Goal: Task Accomplishment & Management: Use online tool/utility

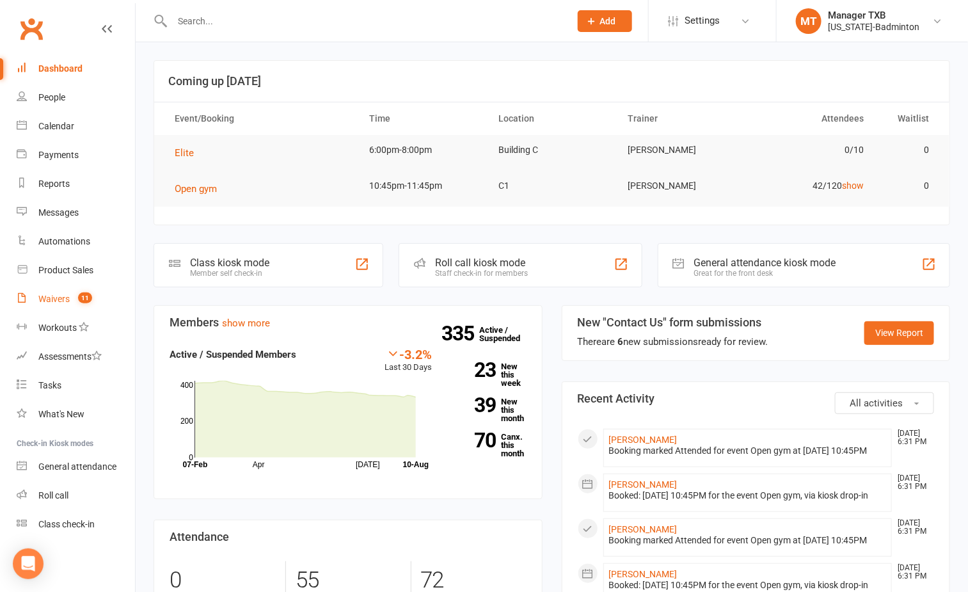
click at [60, 307] on link "Waivers 11" at bounding box center [76, 299] width 118 height 29
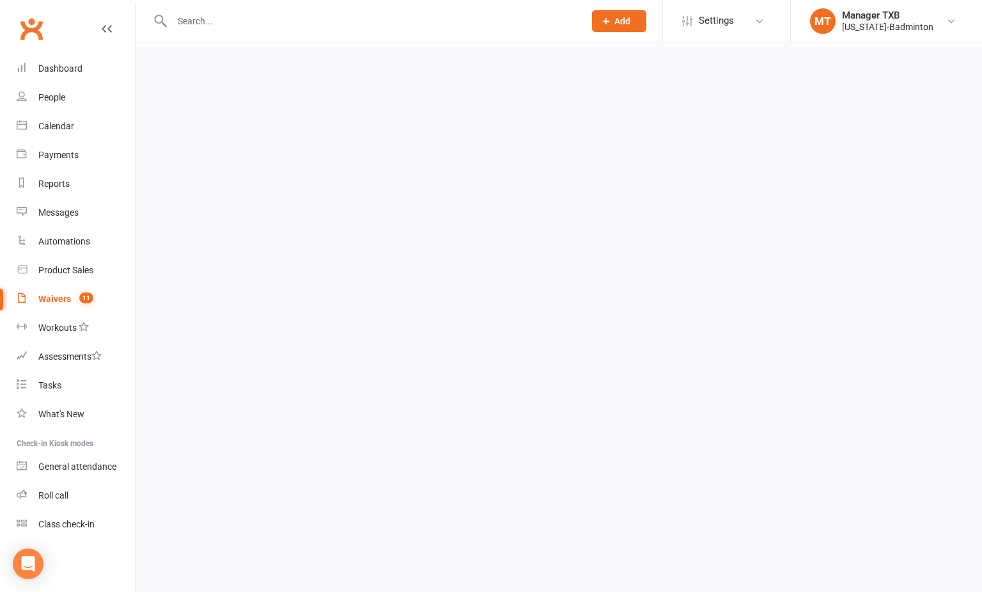
select select "100"
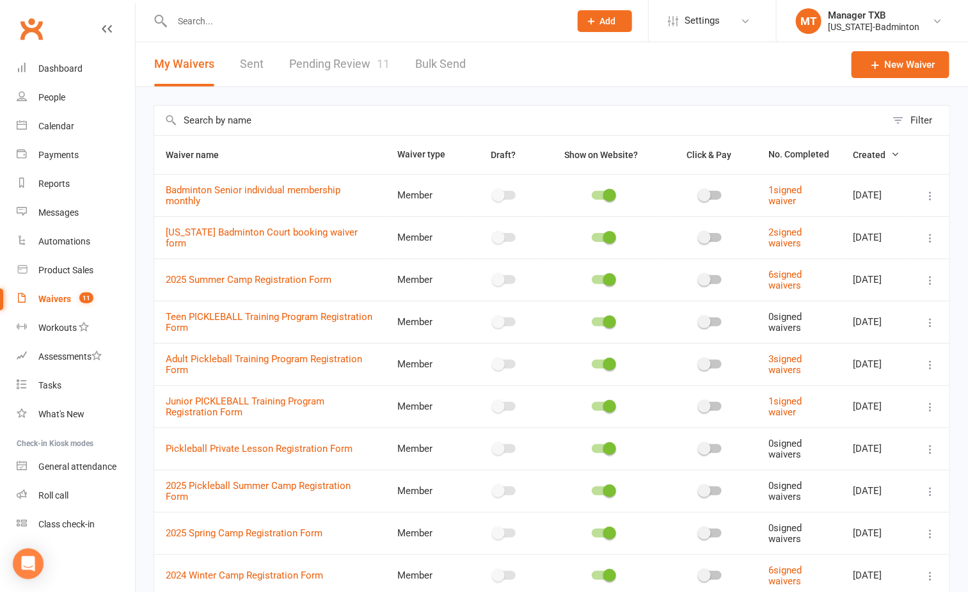
click at [324, 54] on link "Pending Review 11" at bounding box center [339, 64] width 100 height 44
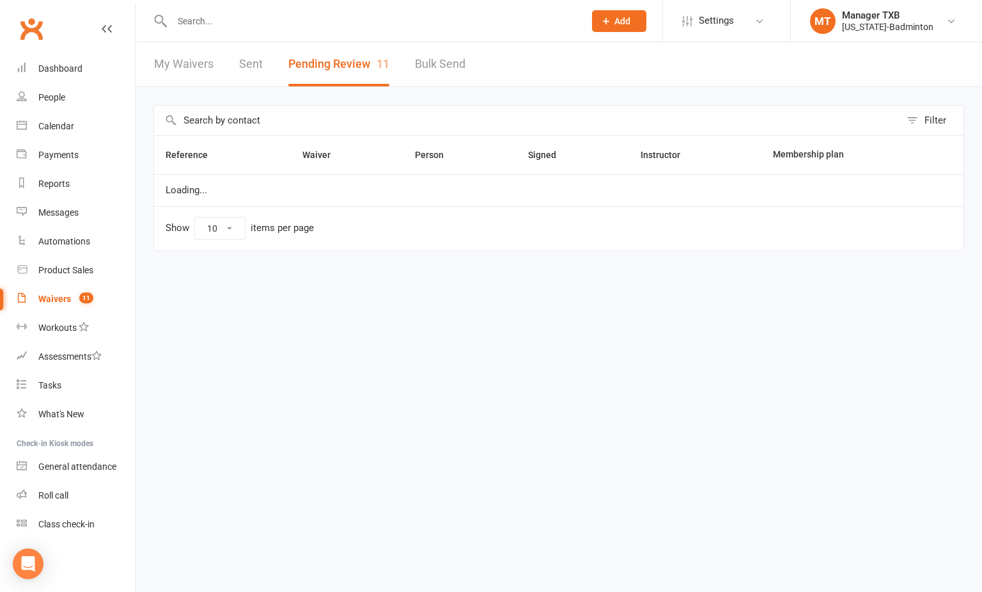
select select "25"
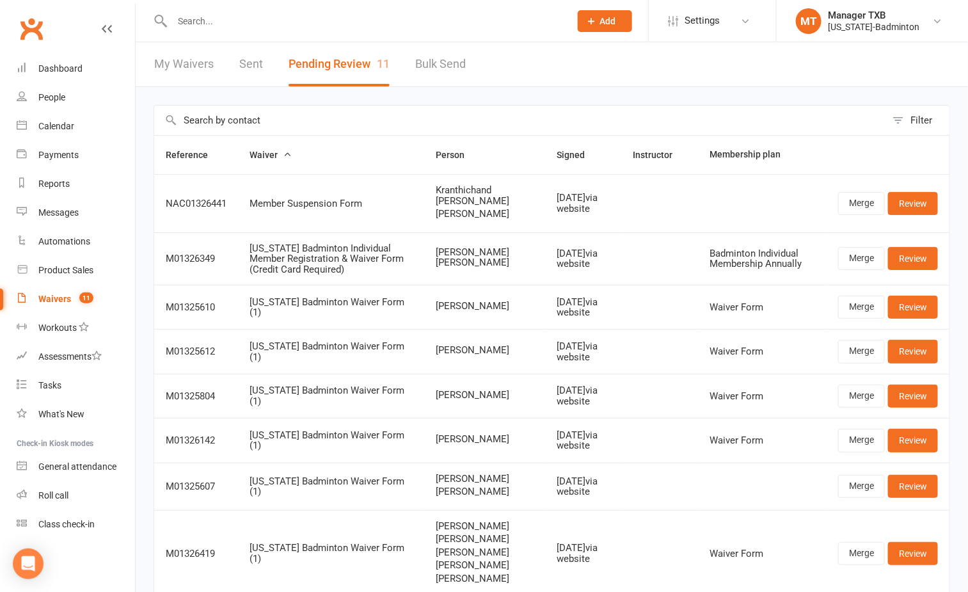
click at [377, 25] on input "text" at bounding box center [364, 21] width 393 height 18
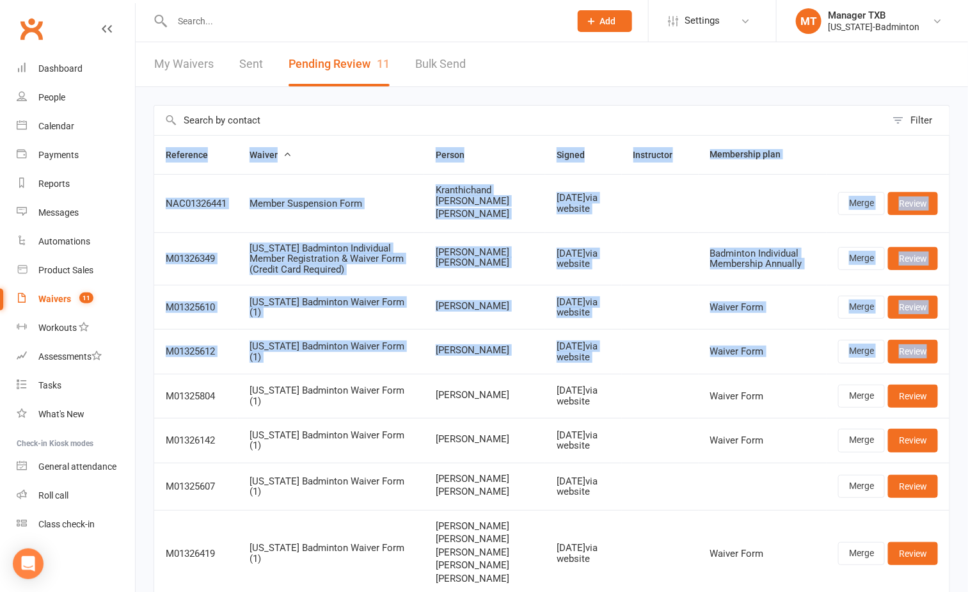
drag, startPoint x: 944, startPoint y: 358, endPoint x: 1084, endPoint y: 470, distance: 179.7
click at [967, 470] on html "Prospect Member Non-attending contact Class / event Appointment Task Membership…" at bounding box center [484, 426] width 968 height 853
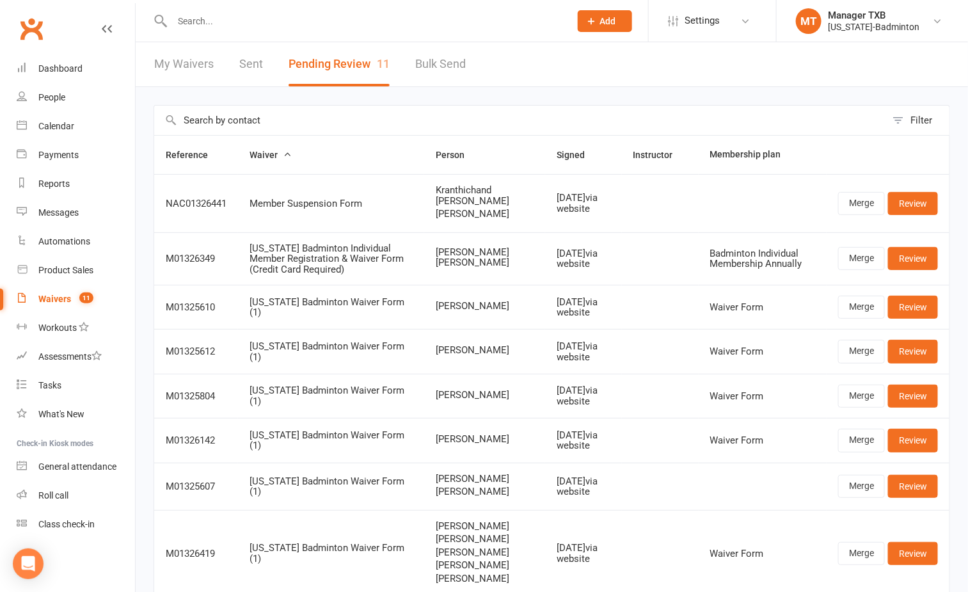
click at [554, 89] on div "Filter Reference Waiver Person Signed Instructor Membership plan NAC01326441 Me…" at bounding box center [552, 461] width 832 height 748
click at [282, 12] on input "text" at bounding box center [364, 21] width 393 height 18
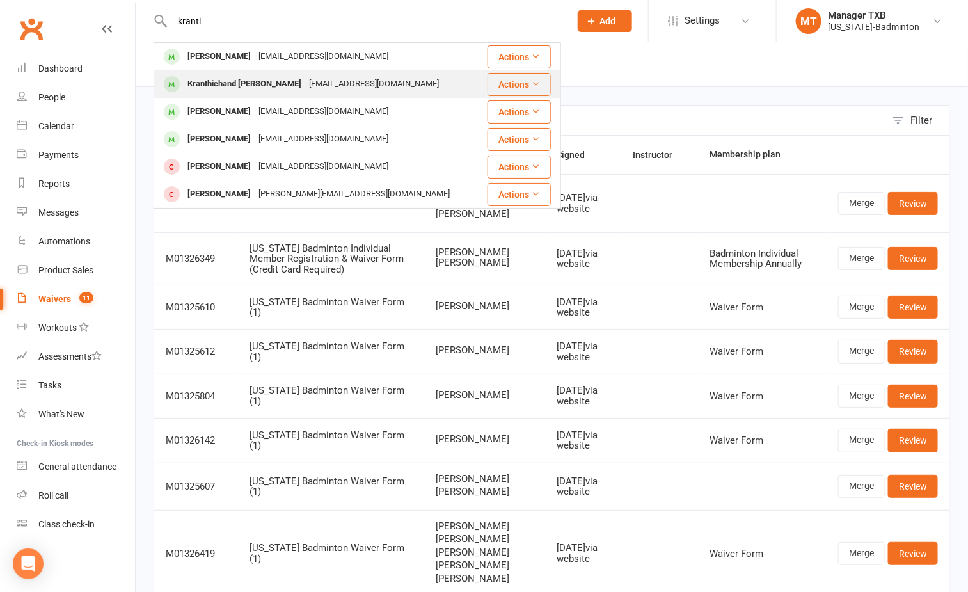
type input "kranti"
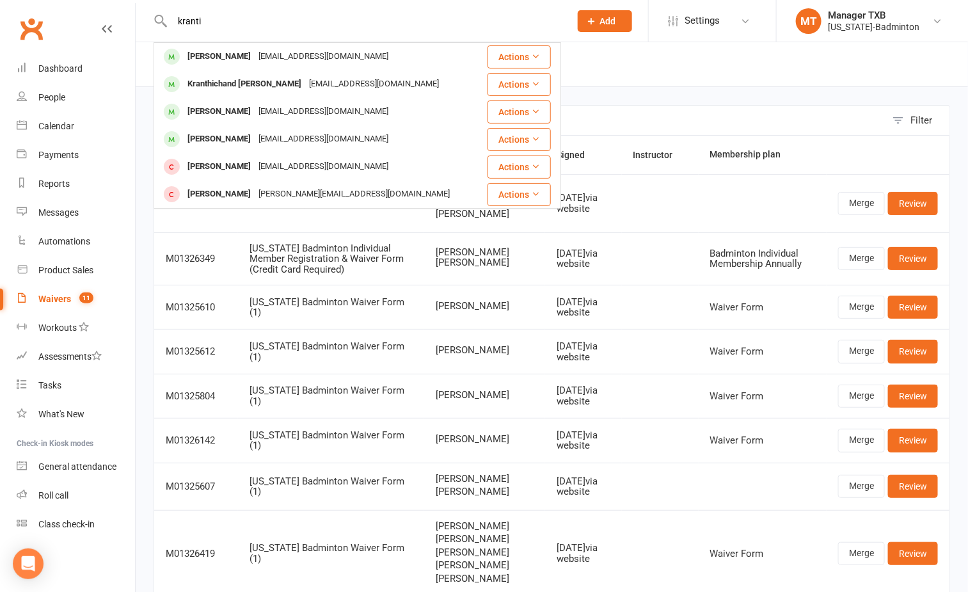
drag, startPoint x: 359, startPoint y: 89, endPoint x: 351, endPoint y: 91, distance: 8.5
click at [359, 89] on div "Kranthichand.b@gmail.com" at bounding box center [374, 84] width 138 height 19
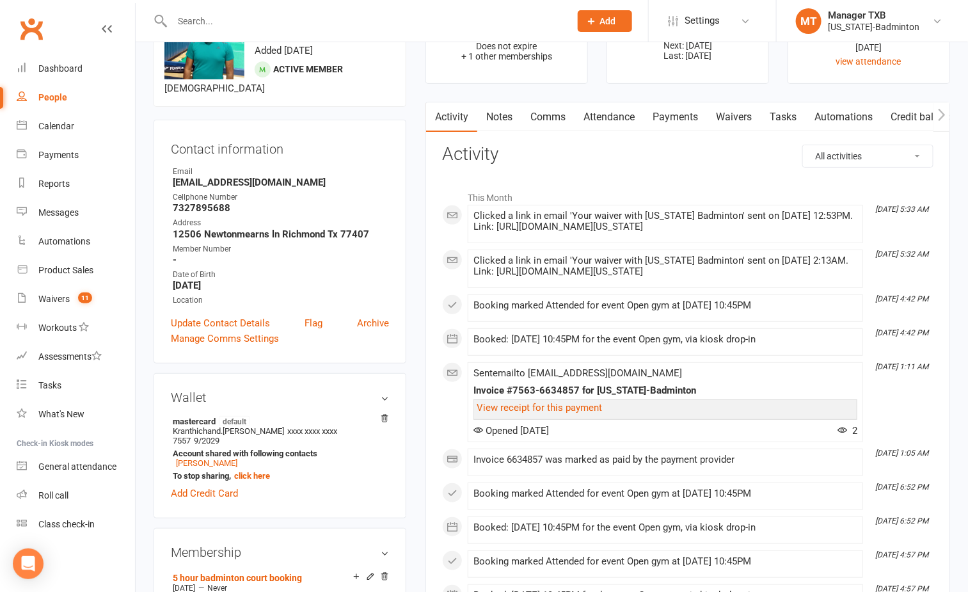
scroll to position [192, 0]
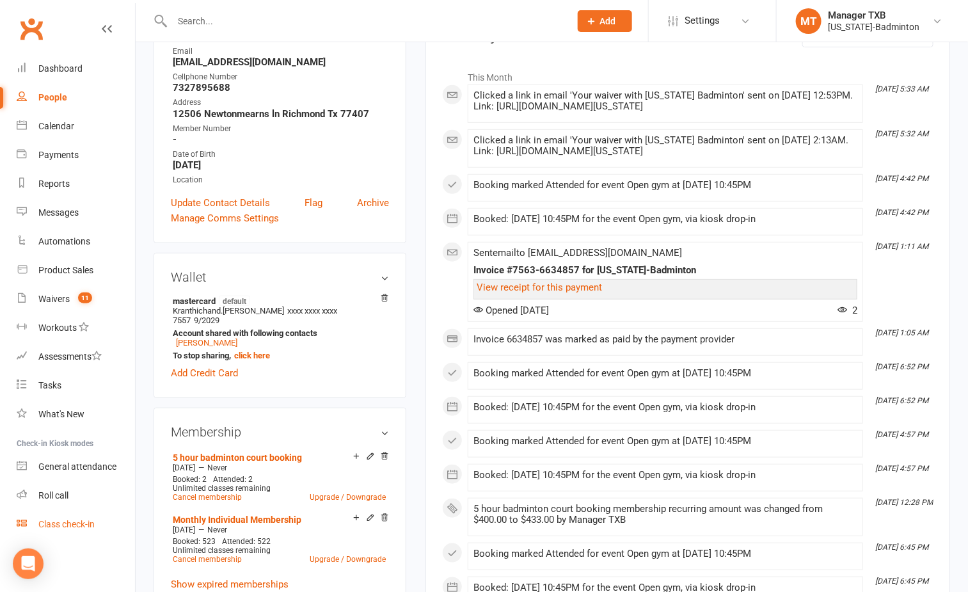
click at [47, 532] on link "Class check-in" at bounding box center [76, 524] width 118 height 29
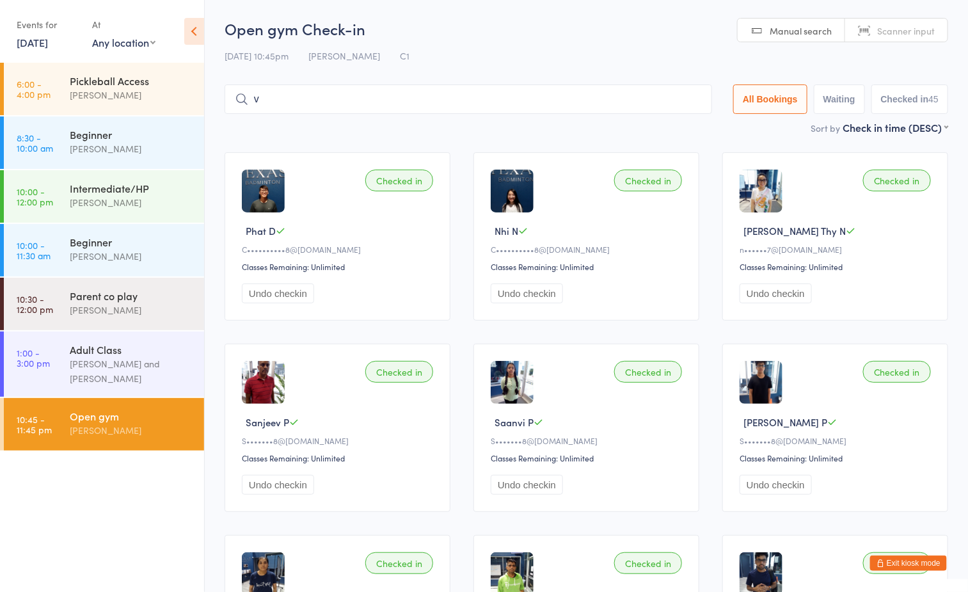
type input "vy"
click at [688, 96] on input "vy" at bounding box center [467, 98] width 487 height 29
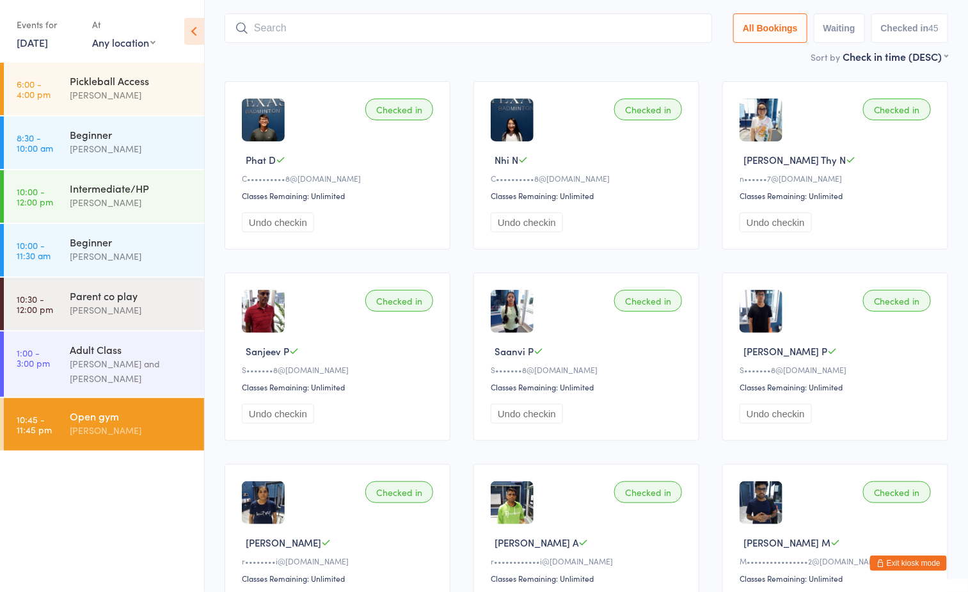
scroll to position [84, 0]
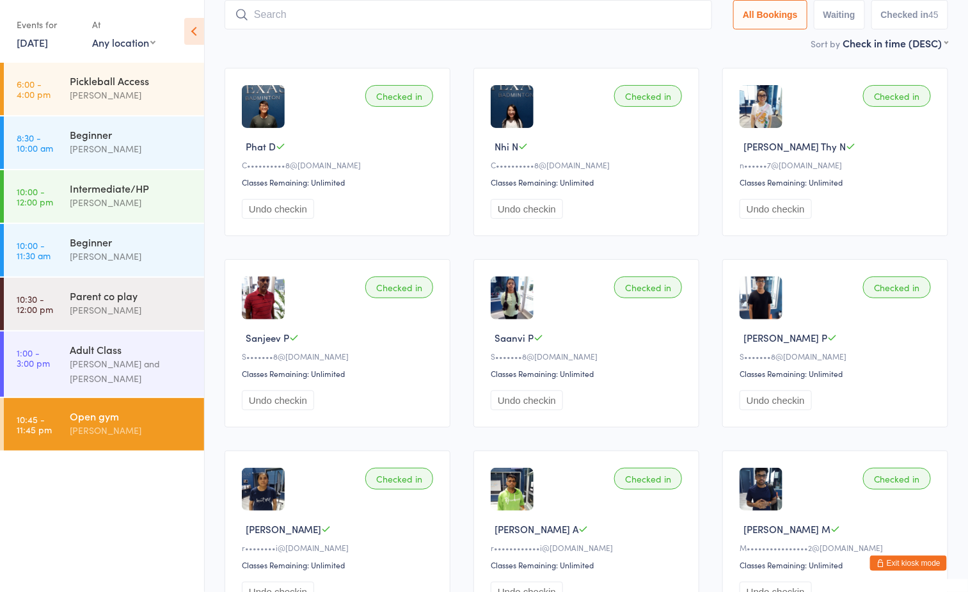
click at [893, 560] on button "Exit kiosk mode" at bounding box center [908, 562] width 77 height 15
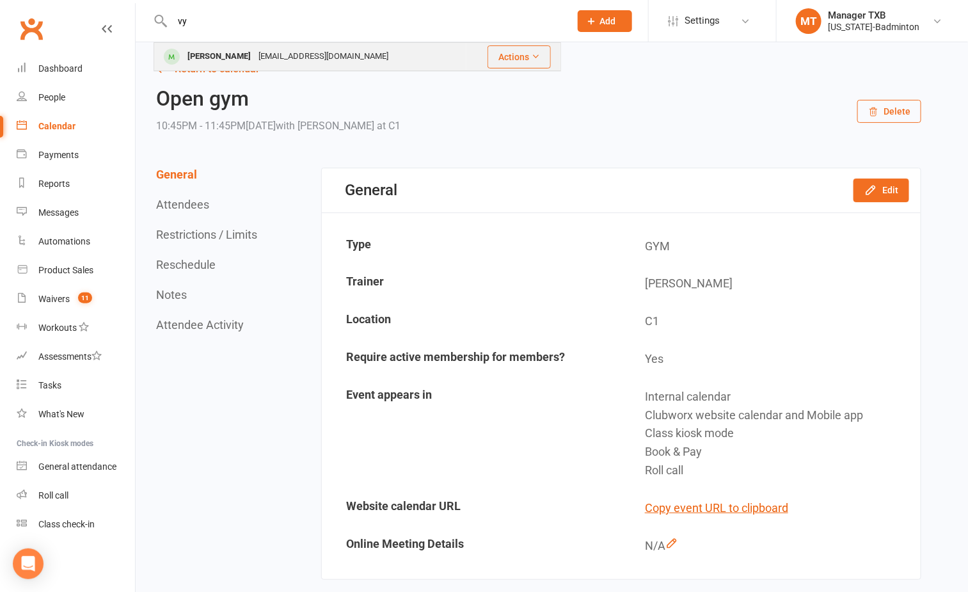
type input "vy"
click at [255, 58] on div "vyknguyen95@gmail.com" at bounding box center [324, 56] width 138 height 19
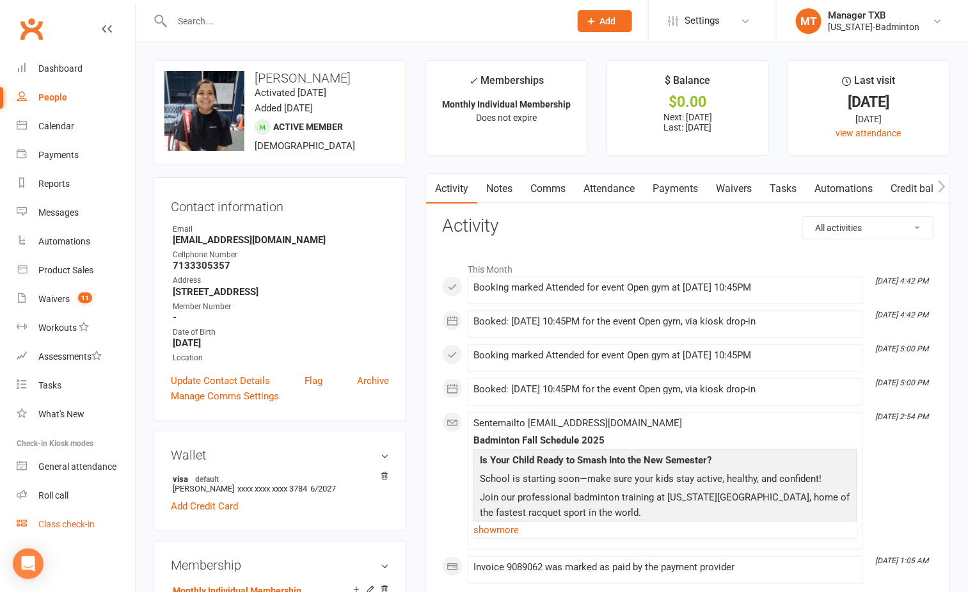
click at [72, 534] on link "Class check-in" at bounding box center [76, 524] width 118 height 29
